Goal: Ask a question

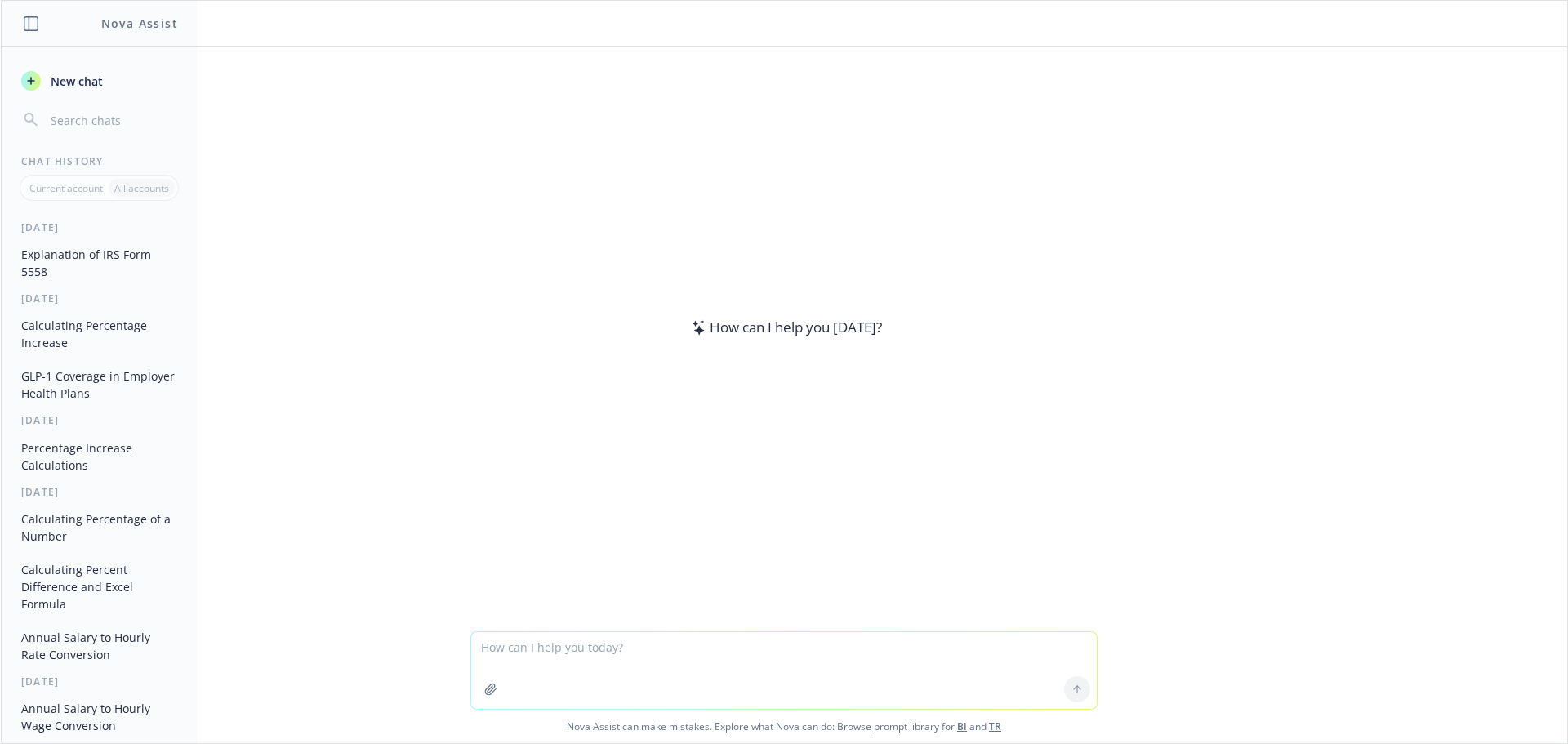
click at [548, 625] on div at bounding box center [784, 621] width 1541 height 20
click at [559, 641] on textarea at bounding box center [784, 670] width 625 height 77
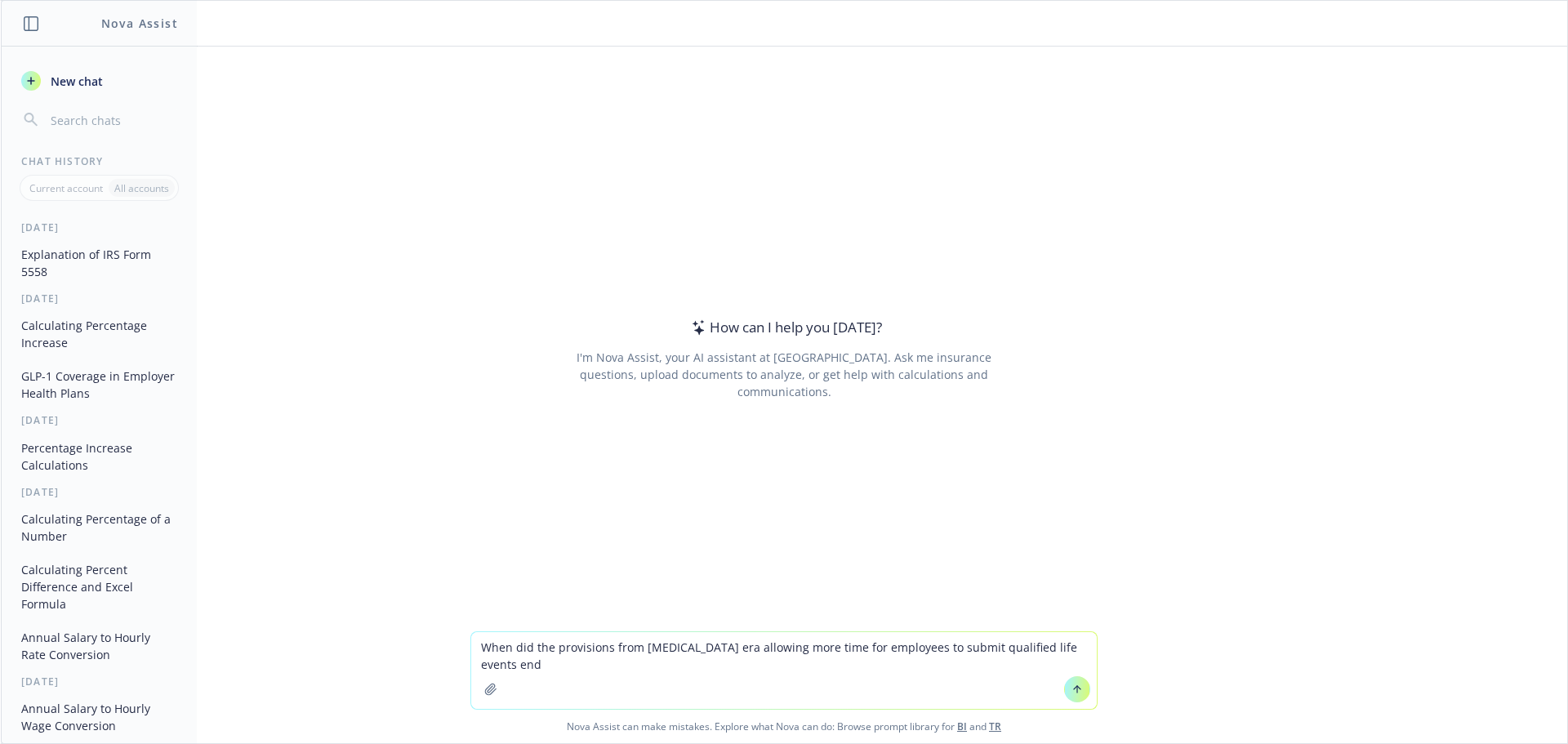
type textarea "When did the provisions from [MEDICAL_DATA] era allowing more time for employee…"
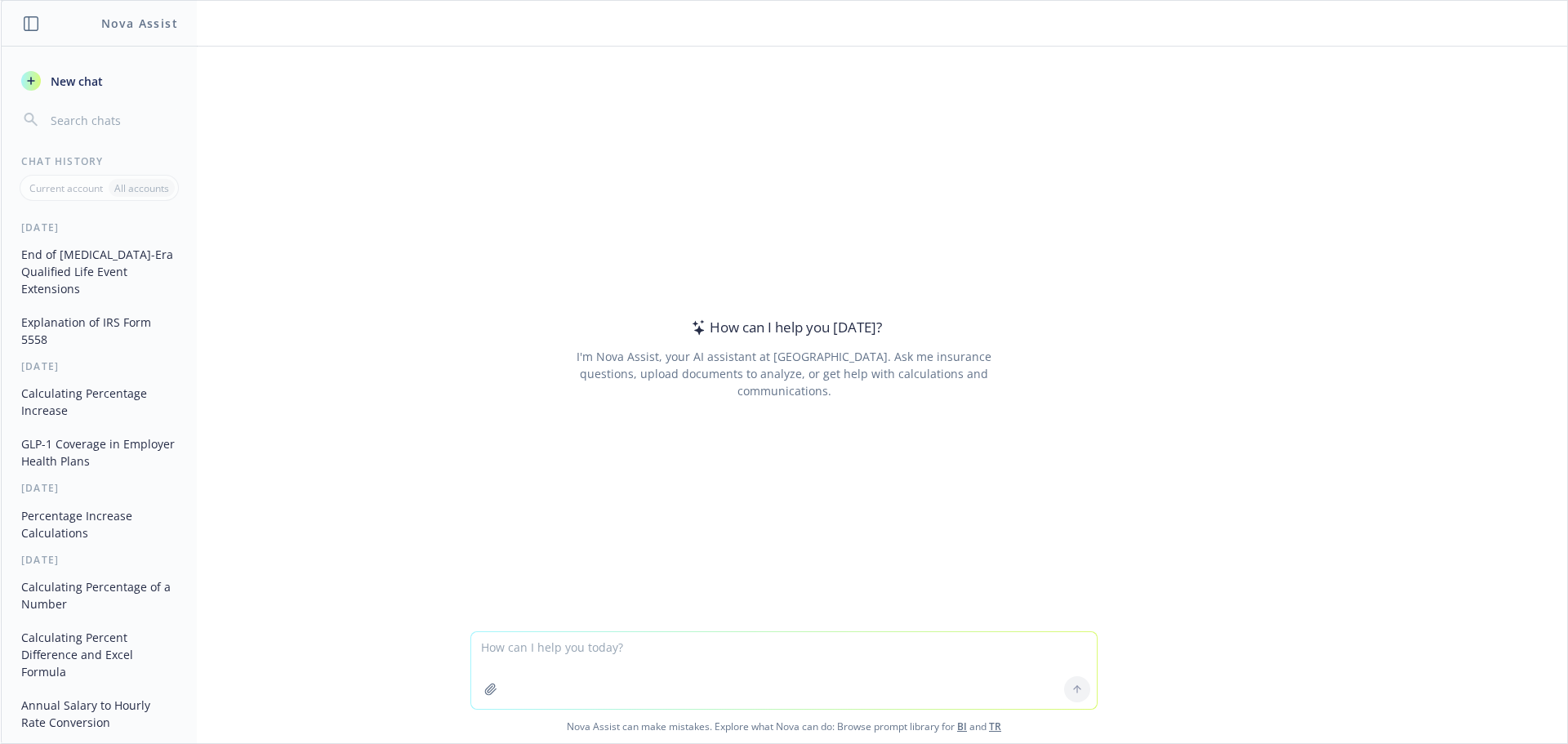
click at [659, 641] on textarea at bounding box center [784, 670] width 625 height 77
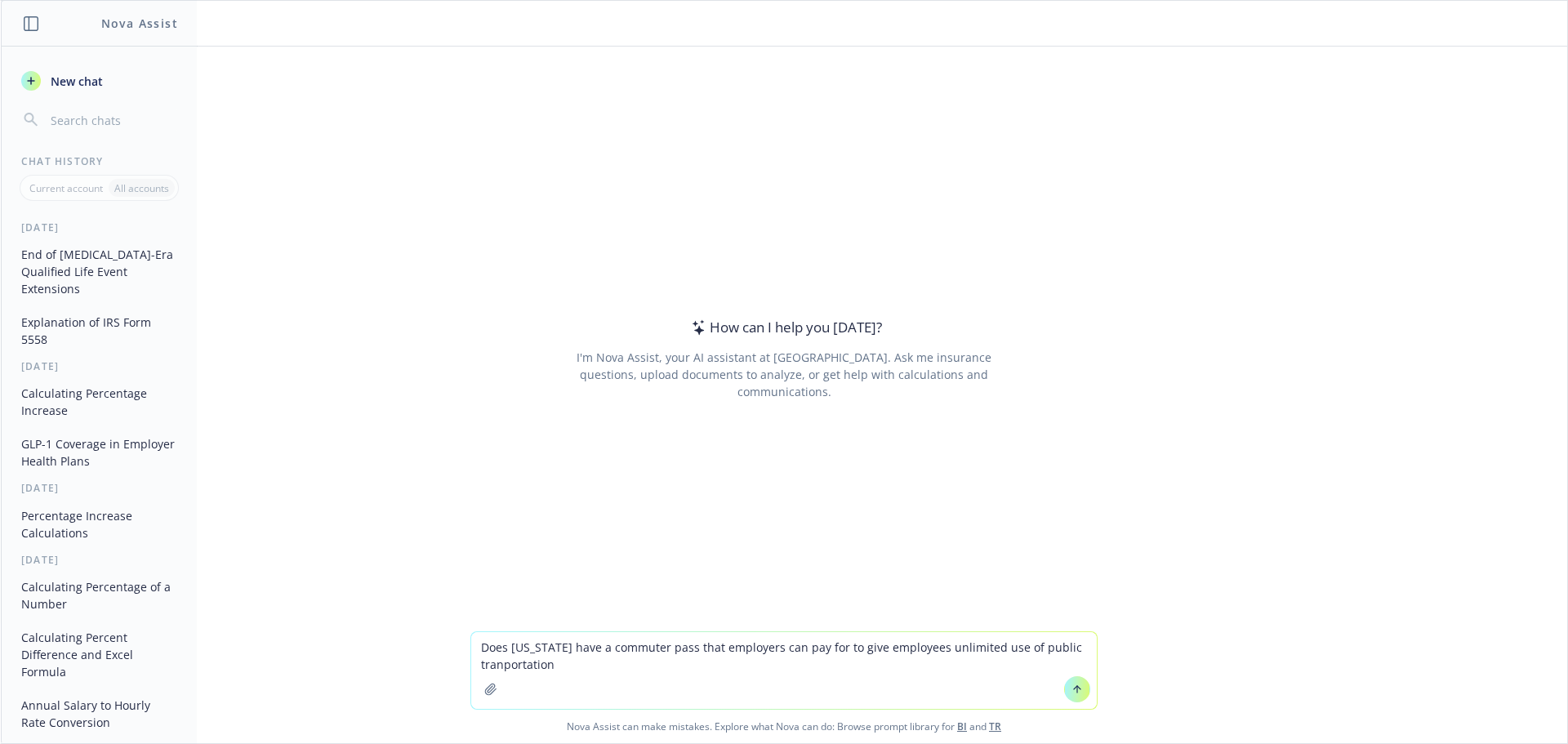
type textarea "Does [US_STATE] have a commuter pass that employers can pay for to give employe…"
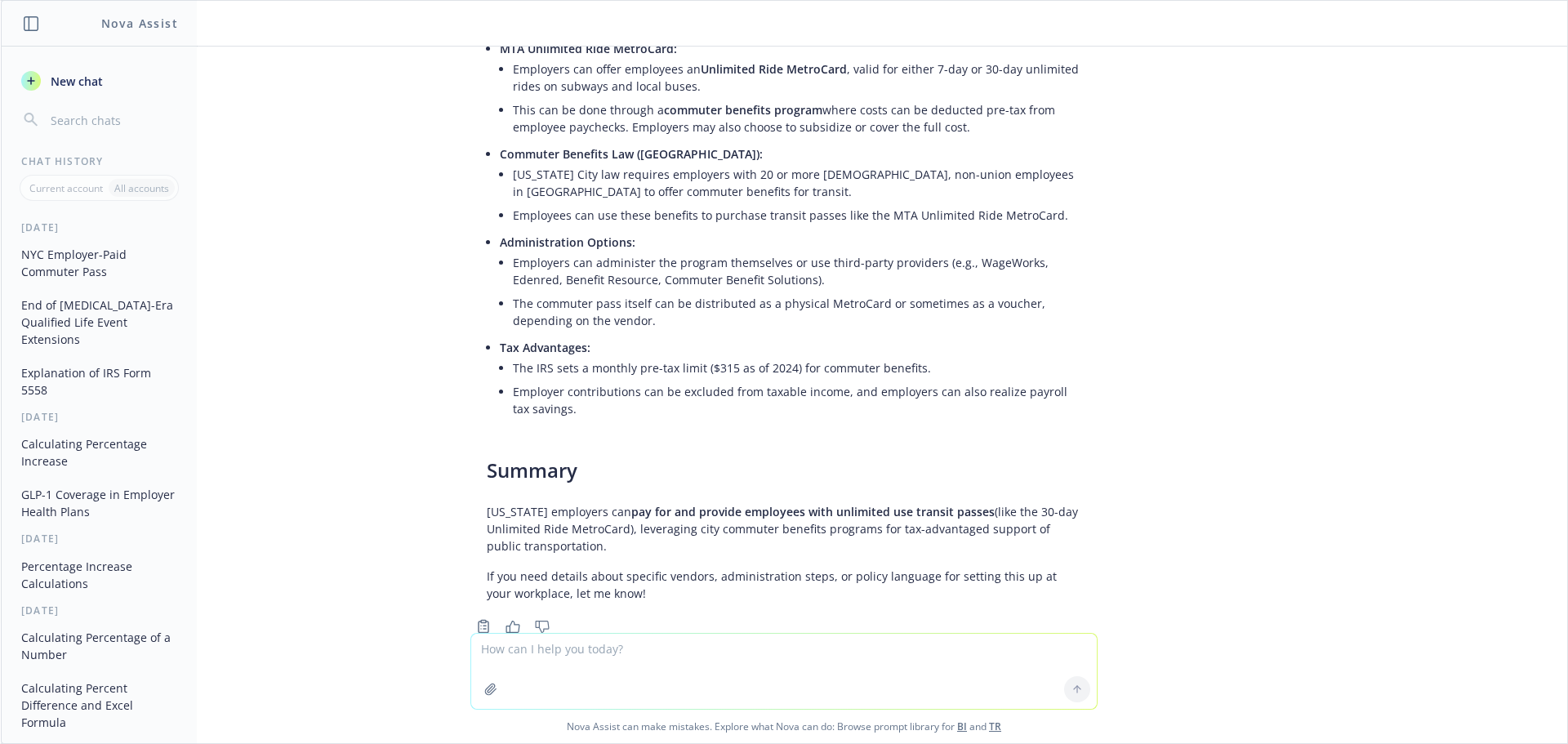
scroll to position [9, 0]
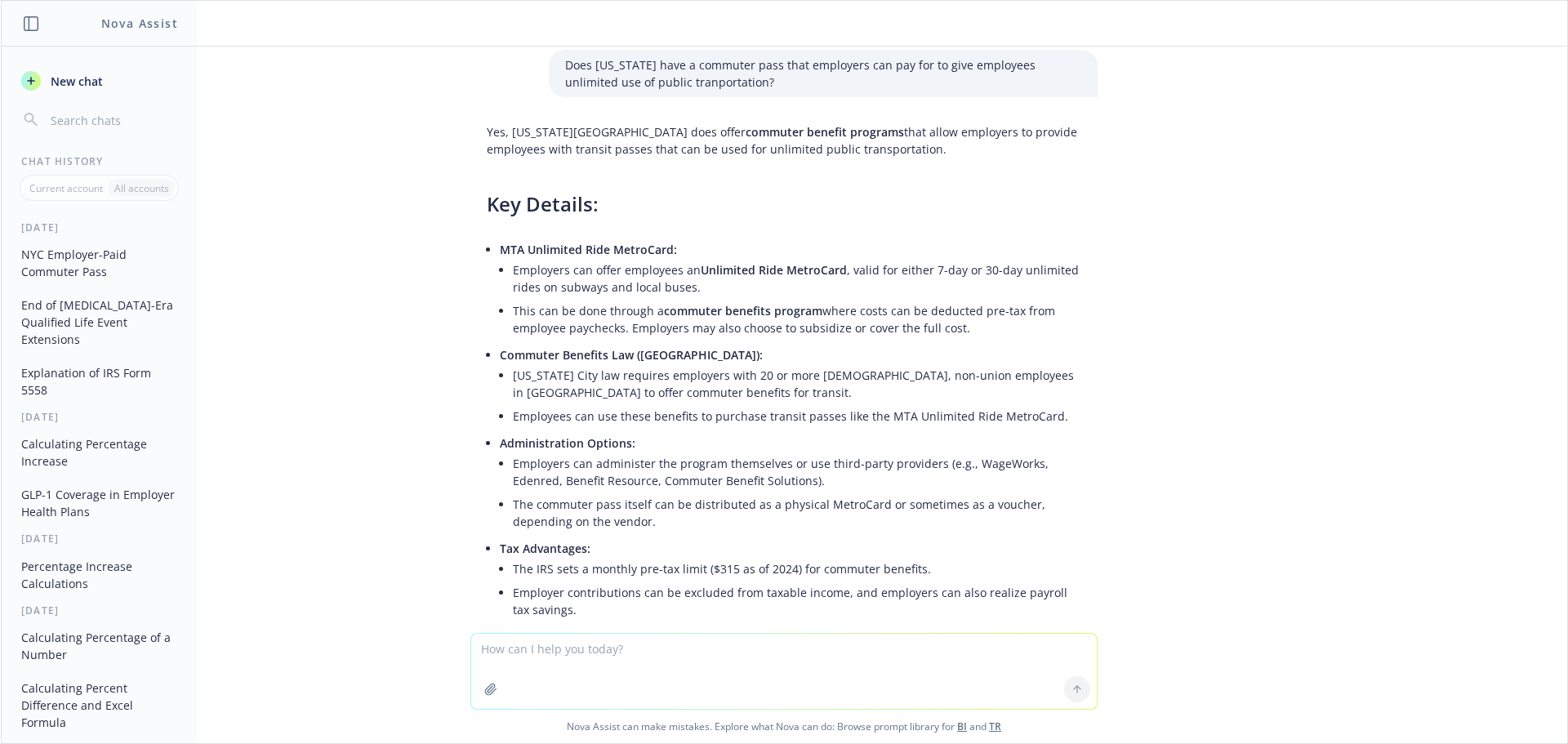
click at [615, 251] on span "MTA Unlimited Ride MetroCard:" at bounding box center [588, 250] width 177 height 15
copy li "MTA Unlimited Ride MetroCard:"
